Goal: Navigation & Orientation: Find specific page/section

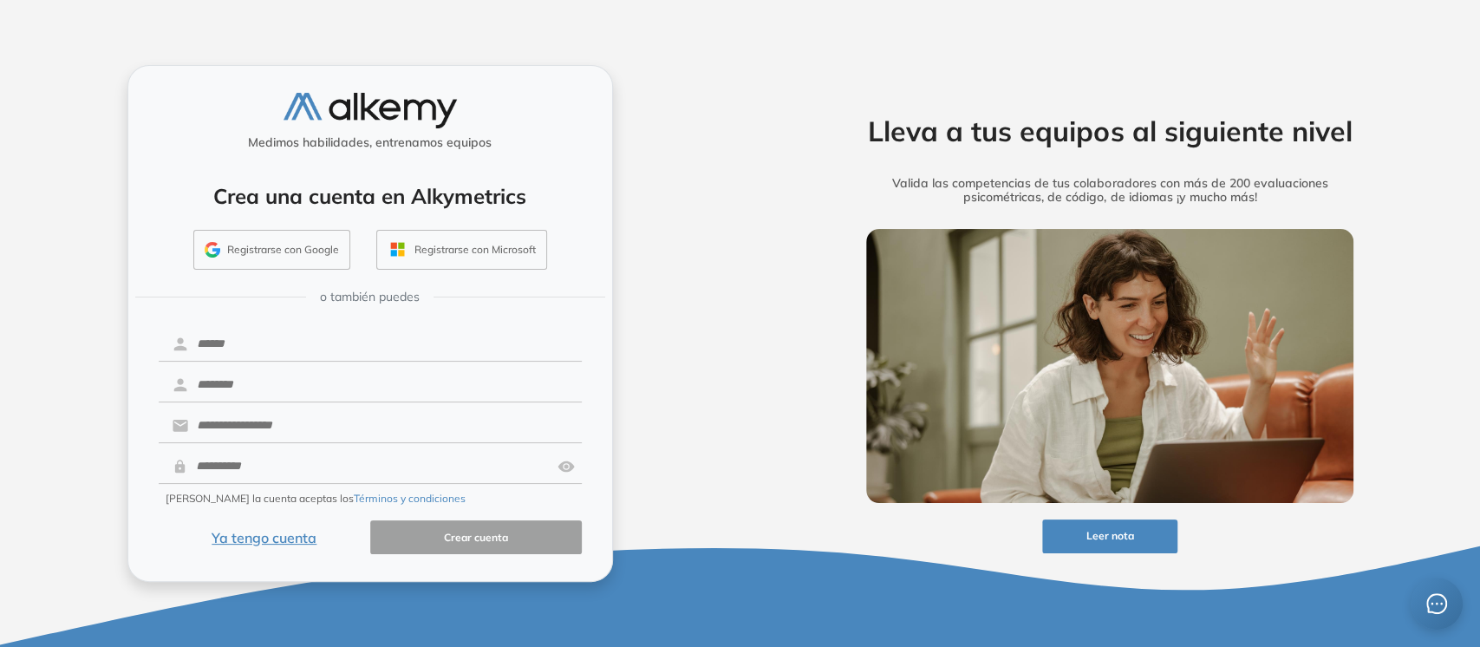
click at [238, 531] on button "Ya tengo cuenta" at bounding box center [265, 537] width 212 height 34
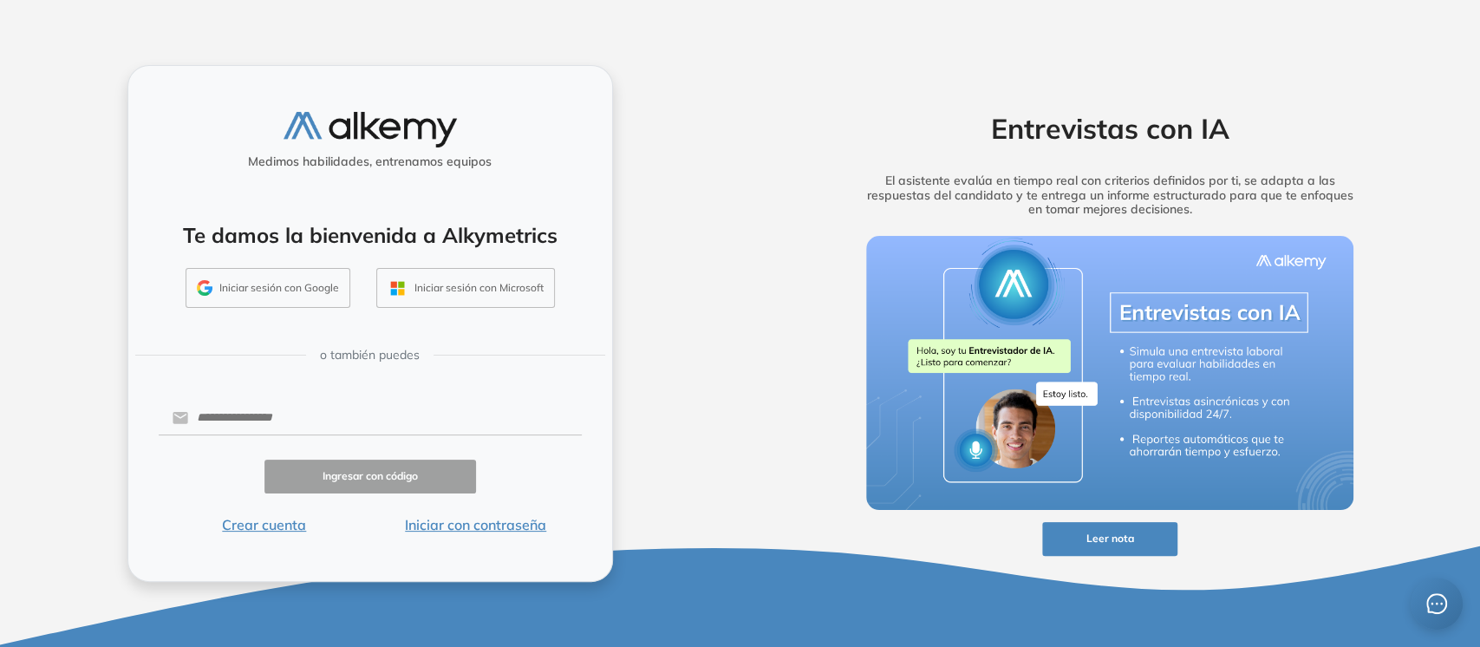
click at [455, 521] on button "Iniciar con contraseña" at bounding box center [476, 524] width 212 height 21
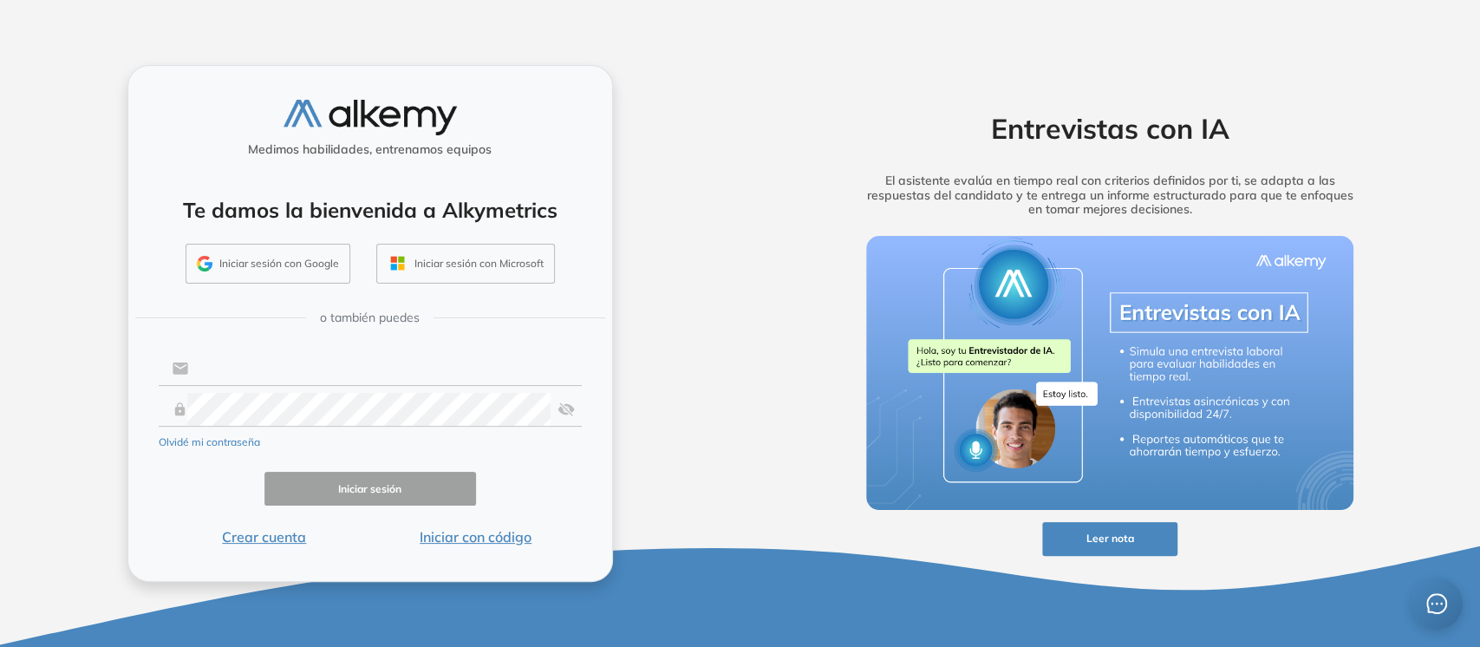
type input "**********"
click at [352, 492] on button "Iniciar sesión" at bounding box center [370, 489] width 212 height 34
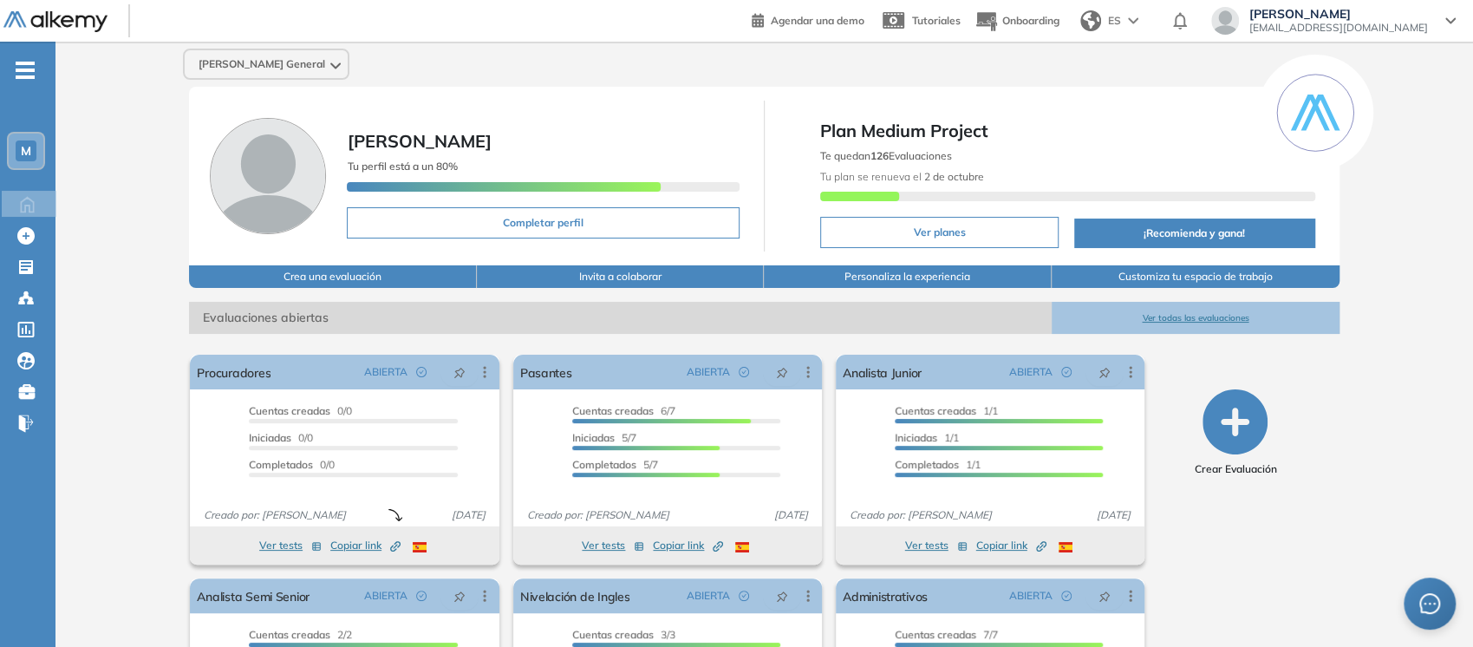
scroll to position [173, 0]
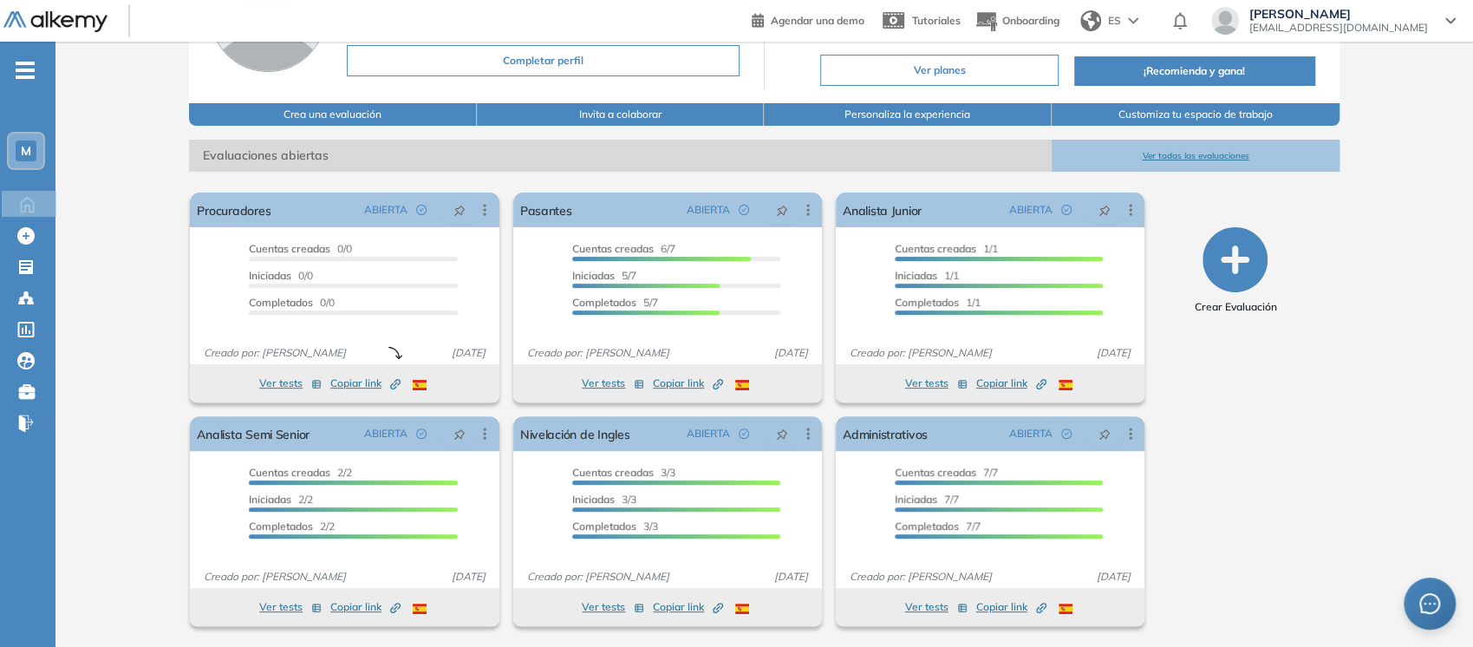
click at [27, 87] on ul "M Home Home Crear Evaluación Crear Evaluación Evaluaciones Evaluaciones Candida…" at bounding box center [27, 253] width 55 height 368
click at [551, 212] on link "Pasantes" at bounding box center [546, 209] width 52 height 35
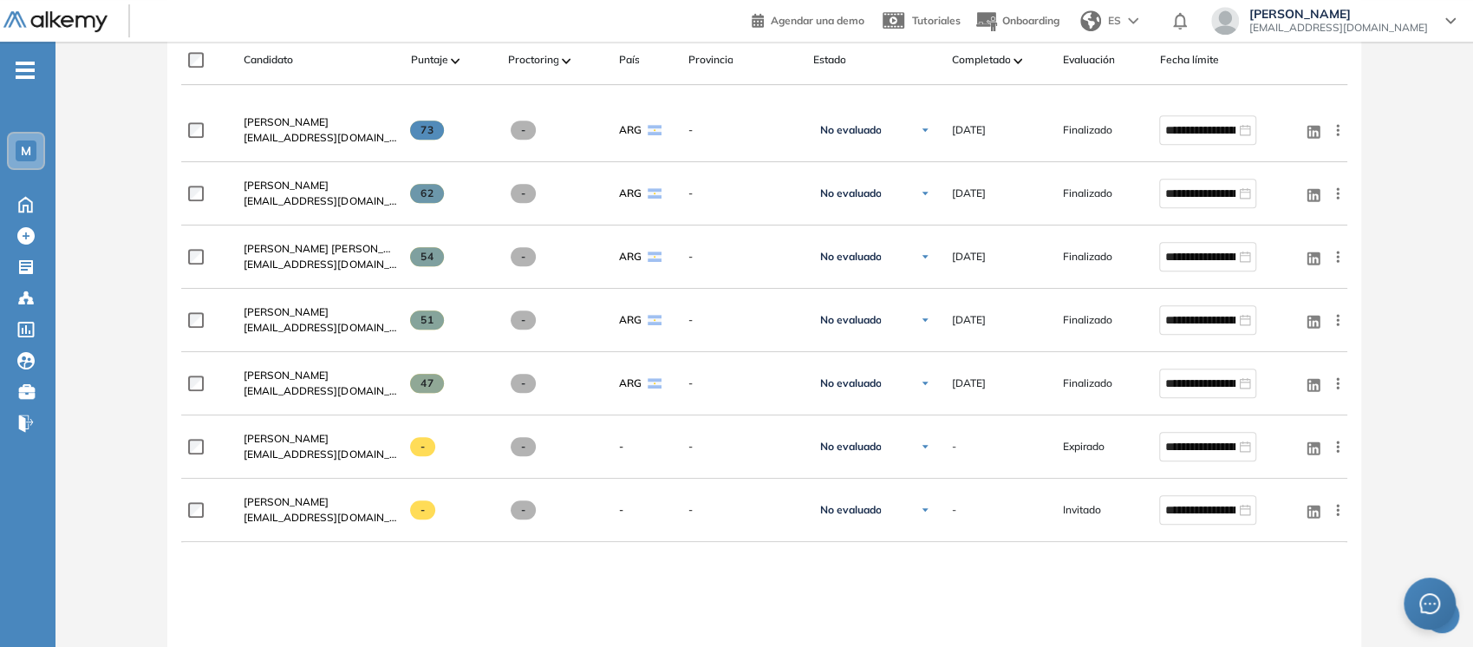
scroll to position [568, 0]
